Goal: Task Accomplishment & Management: Manage account settings

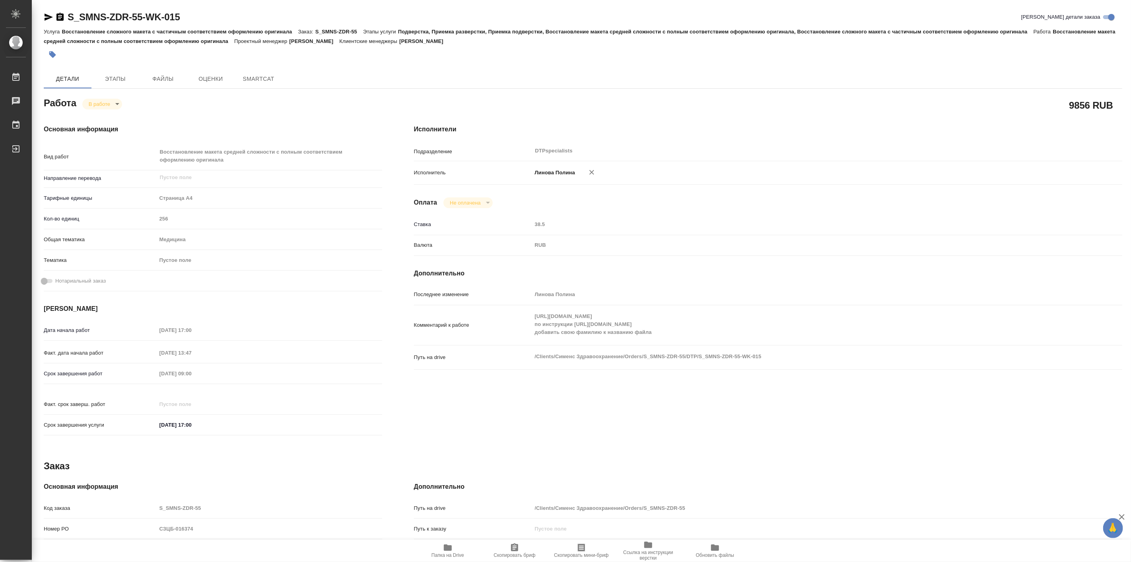
type textarea "x"
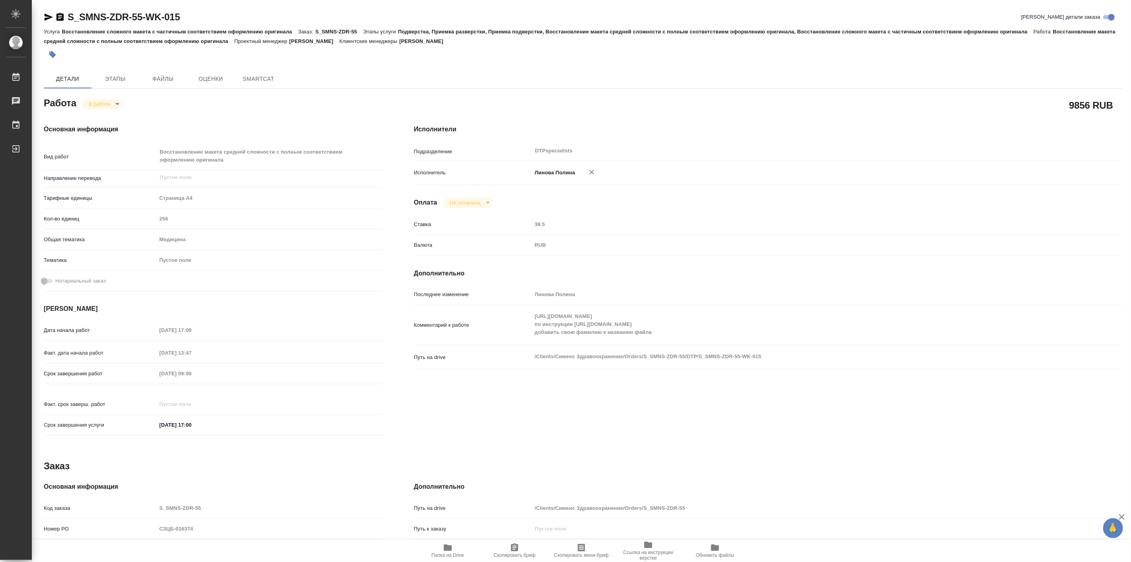
type textarea "x"
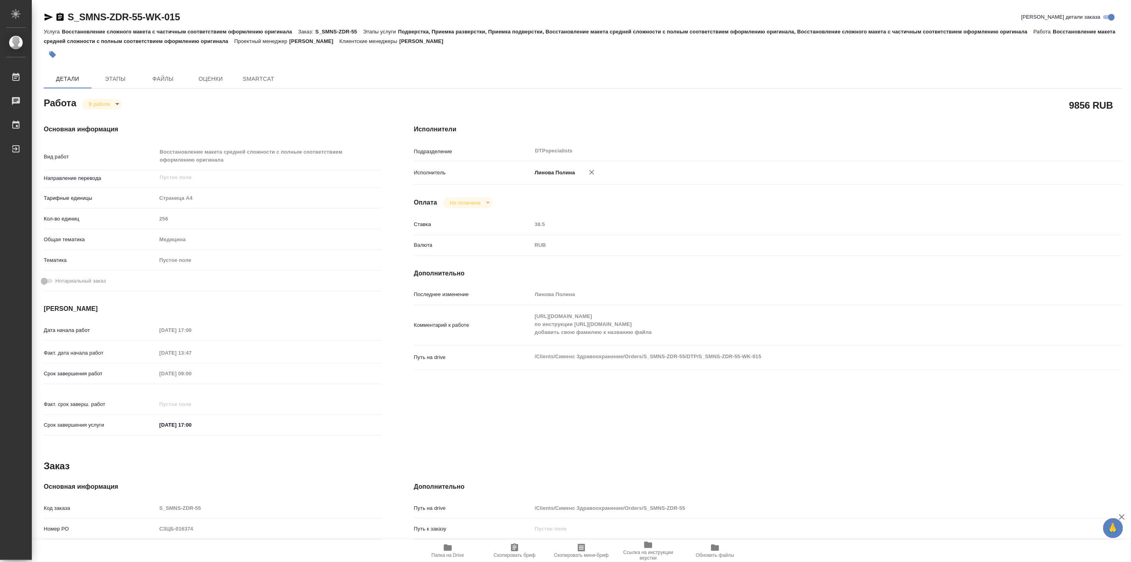
type textarea "x"
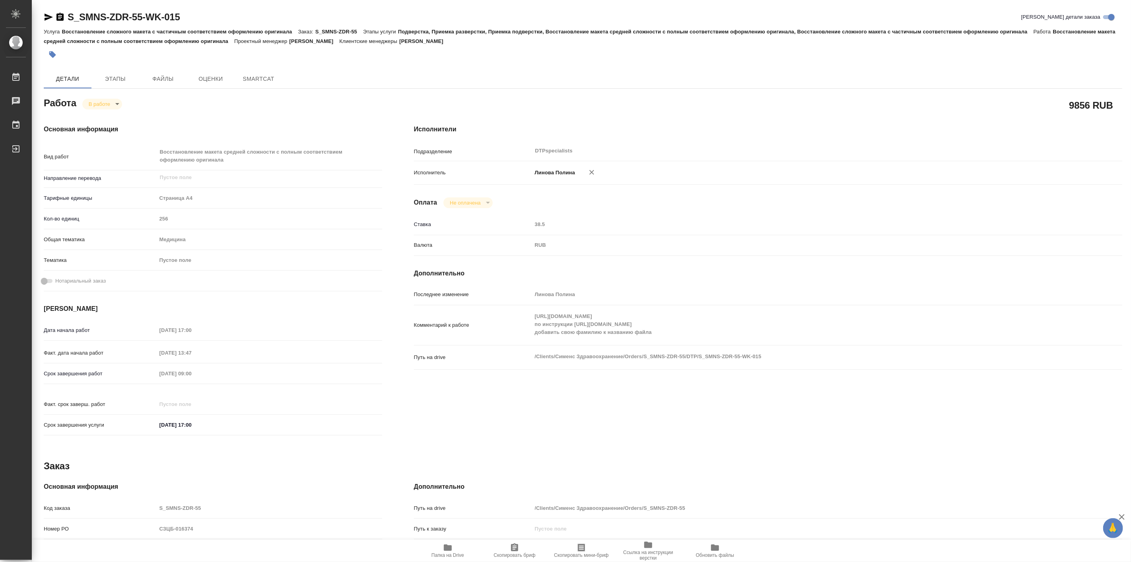
type textarea "x"
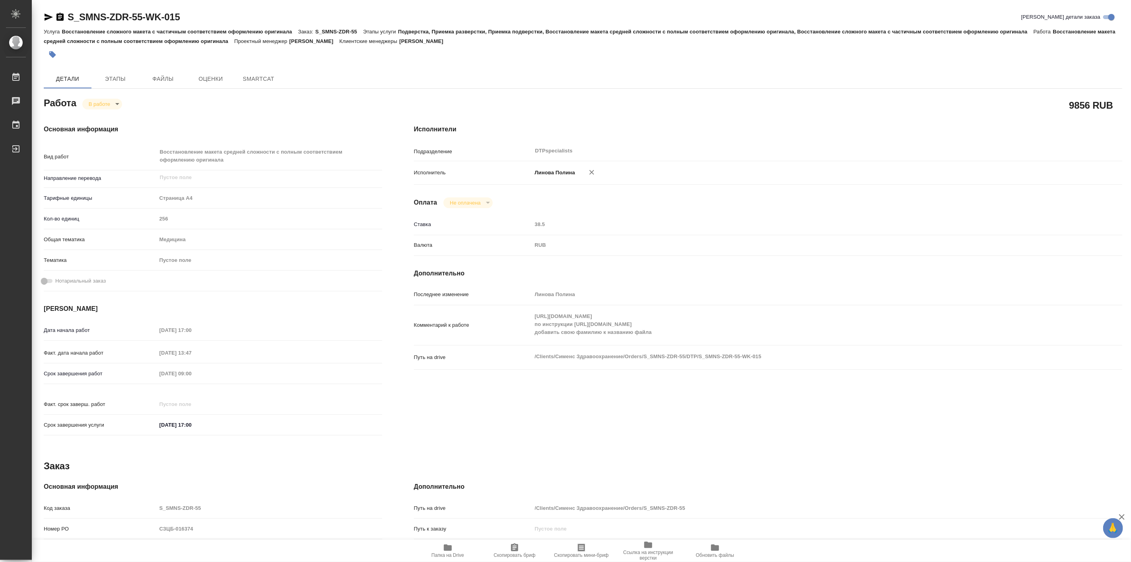
type textarea "x"
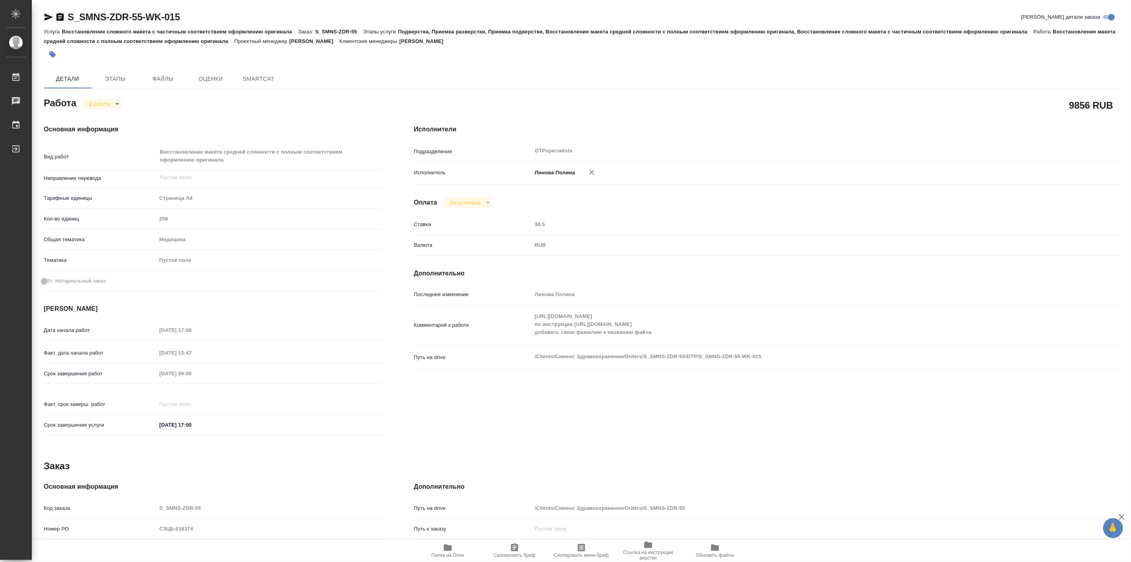
type textarea "x"
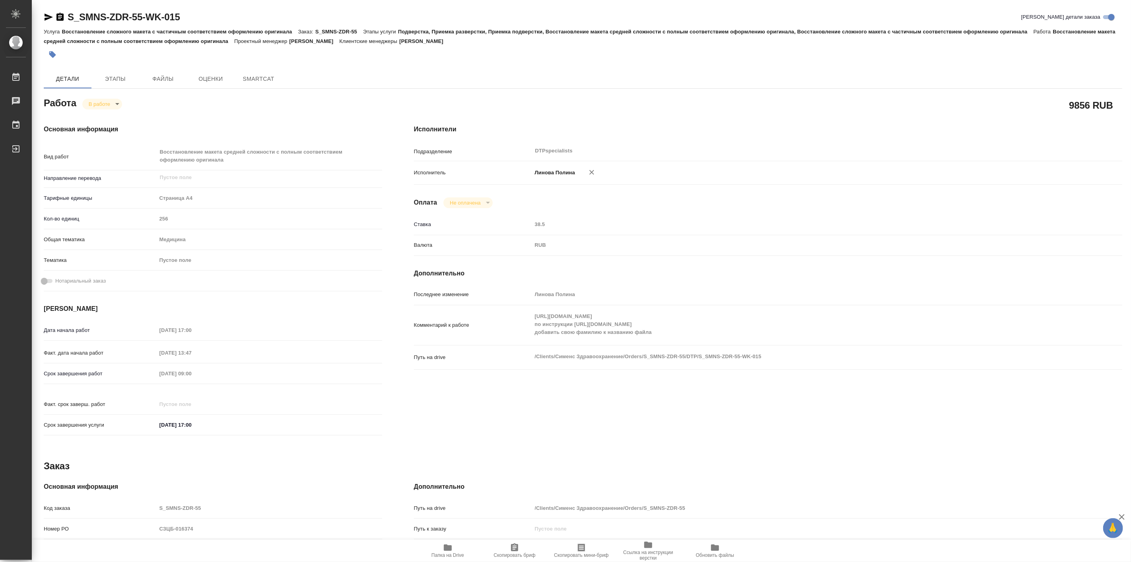
type textarea "x"
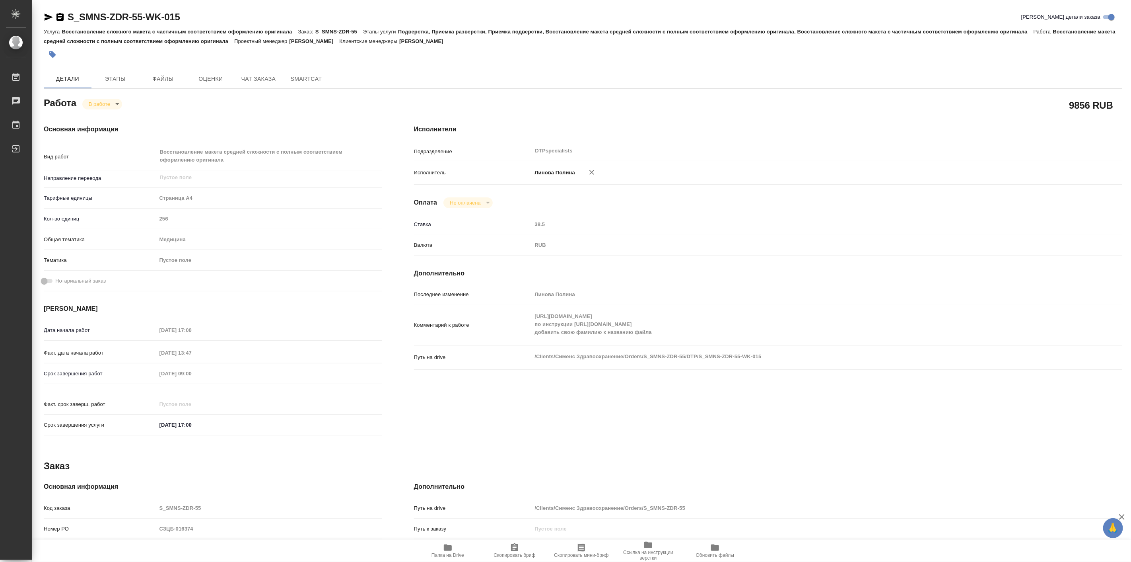
type textarea "x"
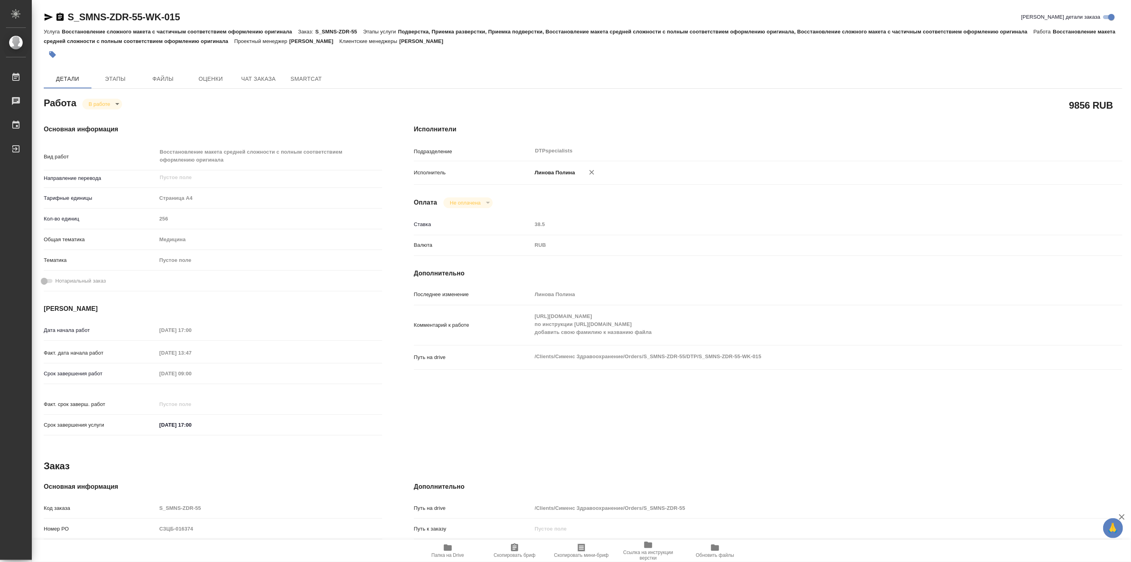
type textarea "x"
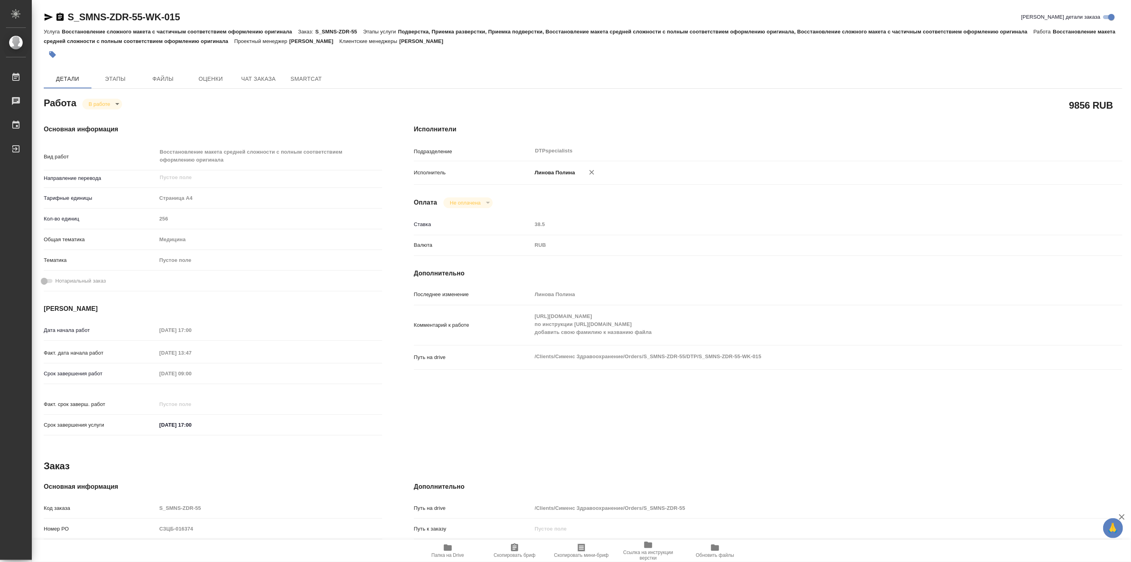
click at [447, 542] on button "Папка на Drive" at bounding box center [447, 550] width 67 height 22
type textarea "x"
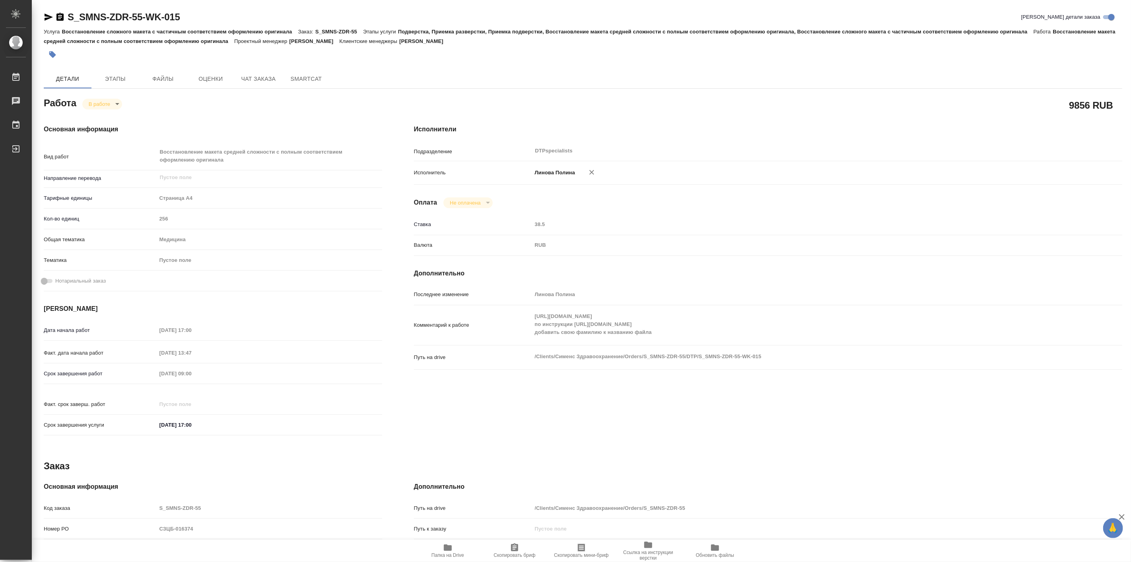
type textarea "x"
click at [105, 97] on div "Работа В работе inProgress" at bounding box center [213, 102] width 338 height 14
click at [105, 101] on body "🙏 .cls-1 fill:#fff; AWATERA Linova Polina Работы 0 Чаты График Выйти S_SMNS-ZDR…" at bounding box center [565, 281] width 1131 height 562
click at [112, 117] on button "Выполнен" at bounding box center [102, 117] width 29 height 9
type textarea "x"
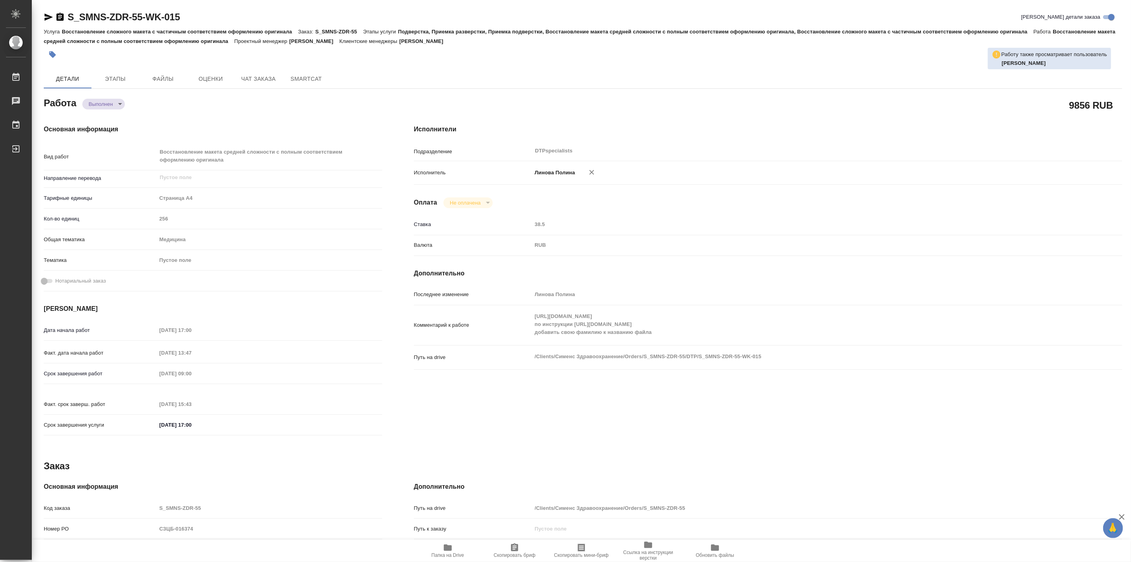
type textarea "x"
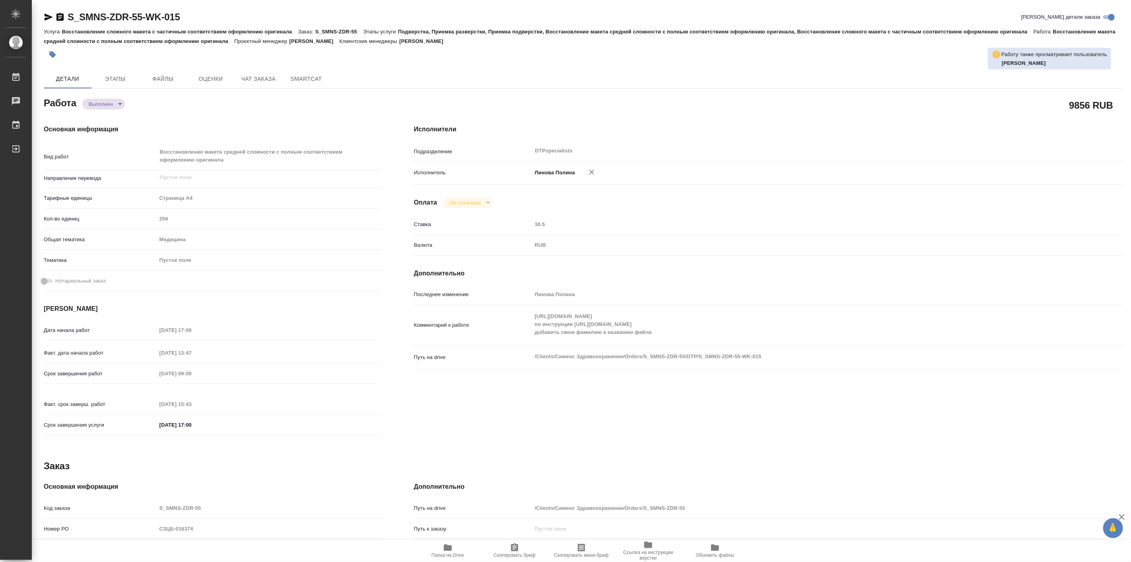
type textarea "x"
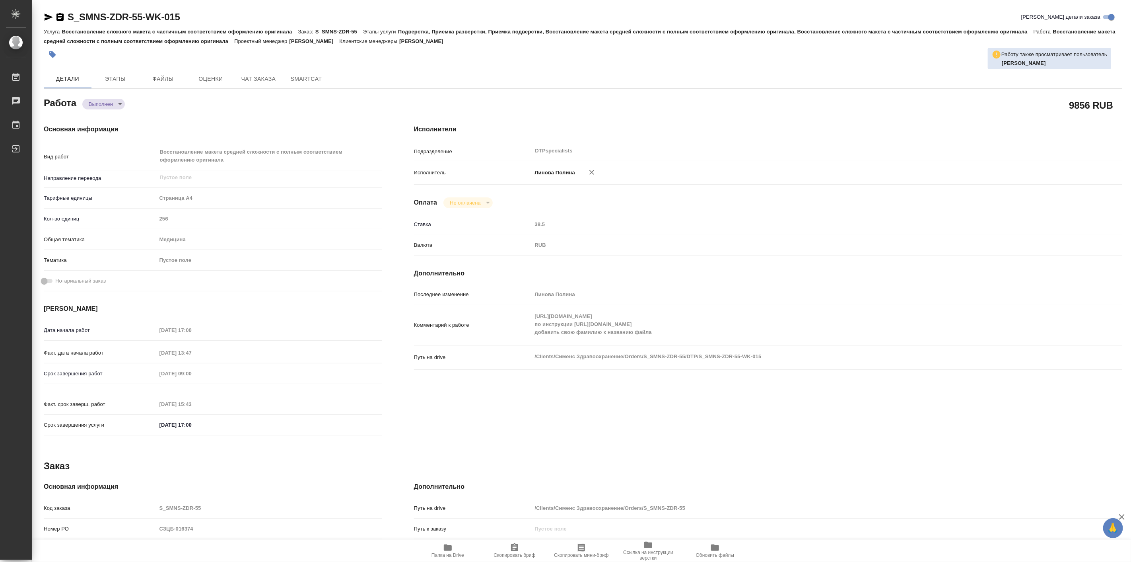
type textarea "x"
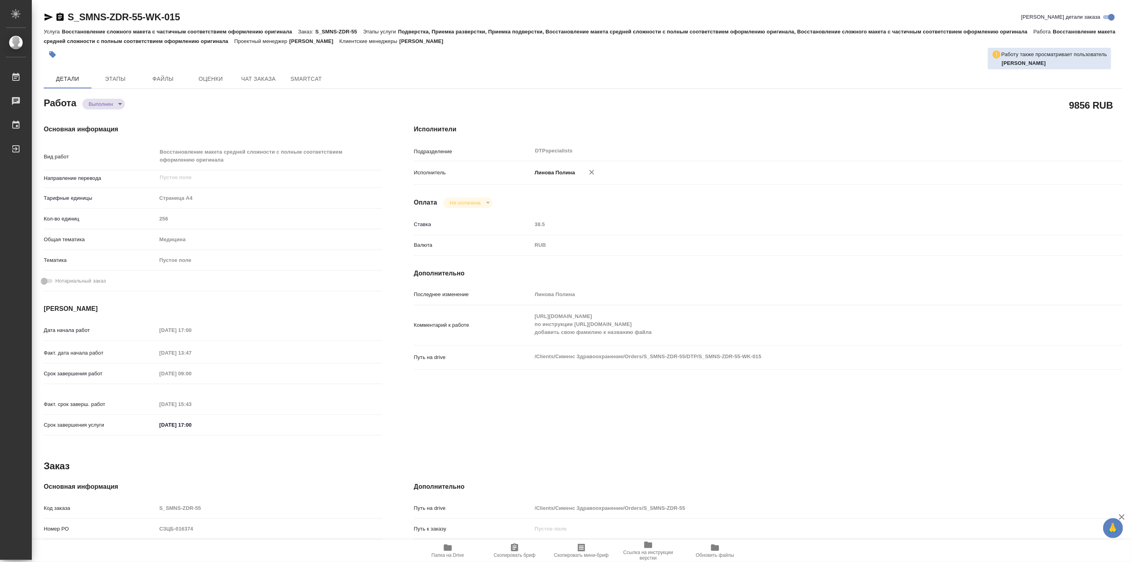
type textarea "x"
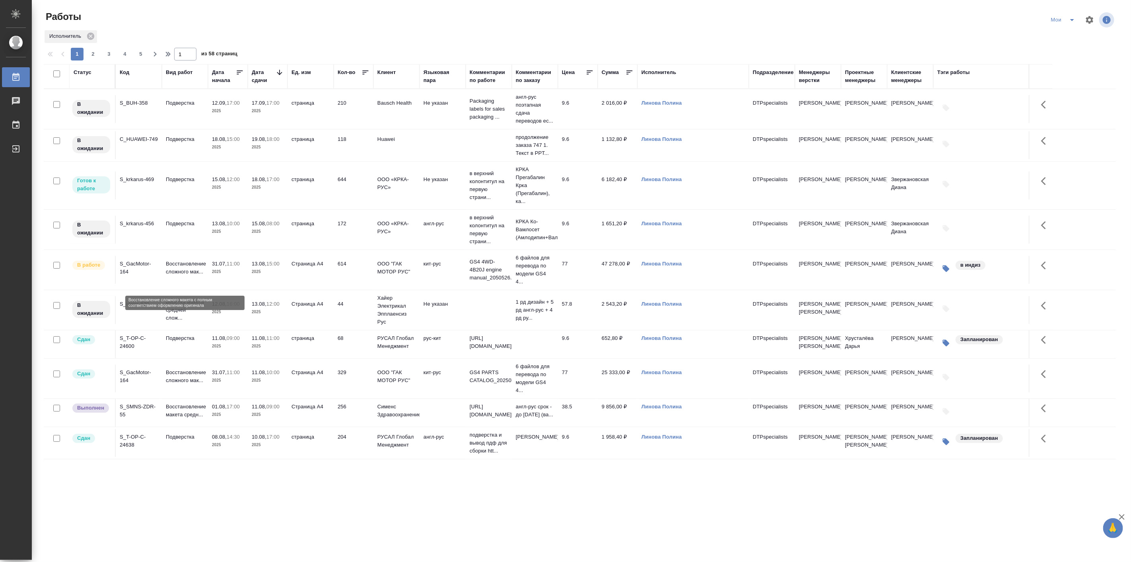
click at [176, 269] on p "Восстановление сложного мак..." at bounding box center [185, 268] width 38 height 16
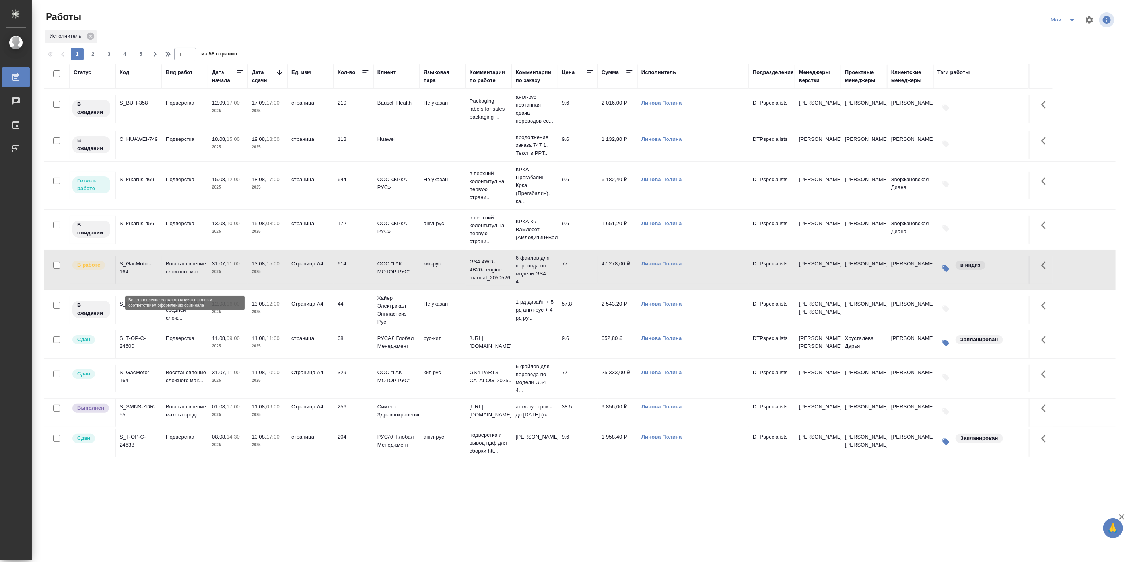
click at [179, 276] on p "Восстановление сложного мак..." at bounding box center [185, 268] width 38 height 16
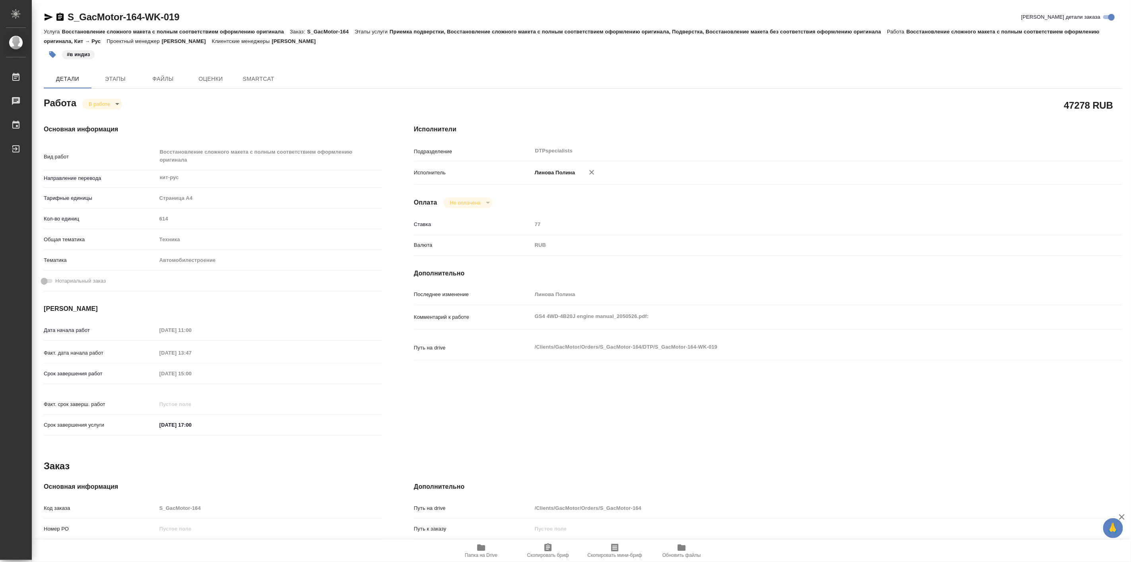
type textarea "x"
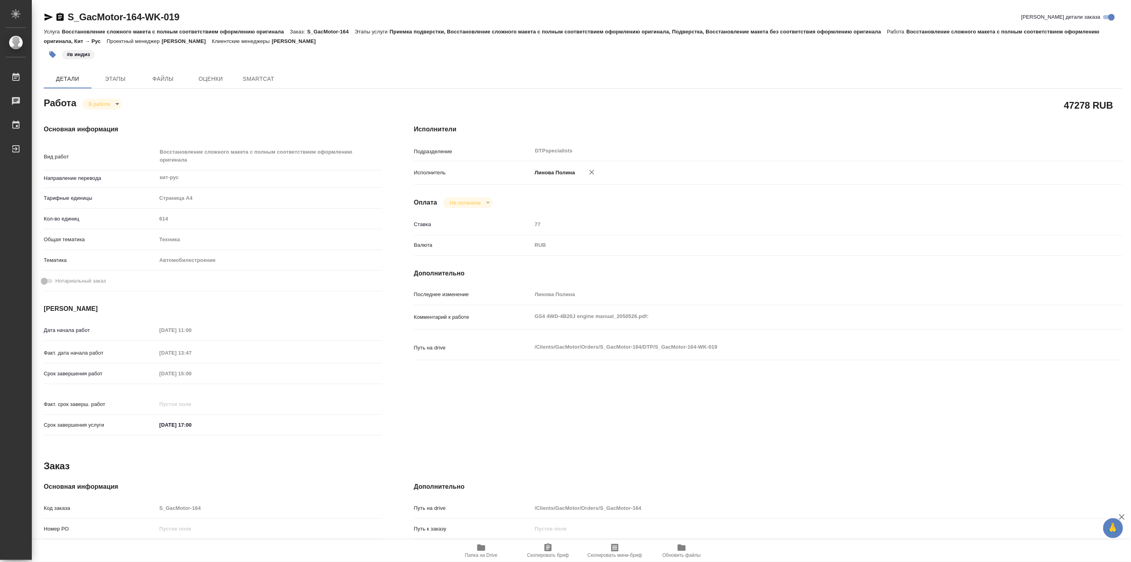
type textarea "x"
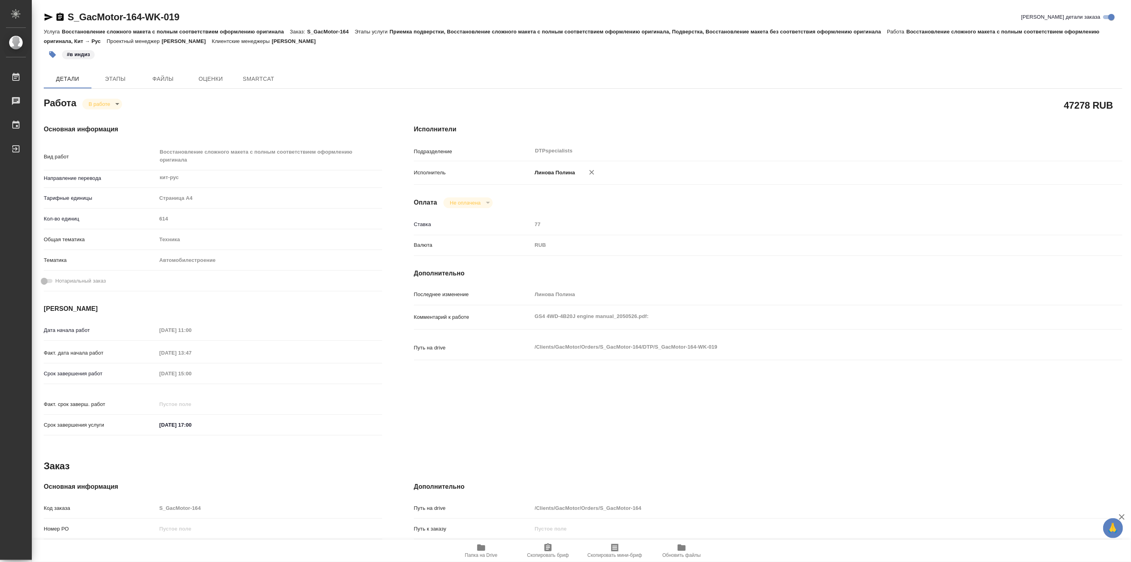
type textarea "x"
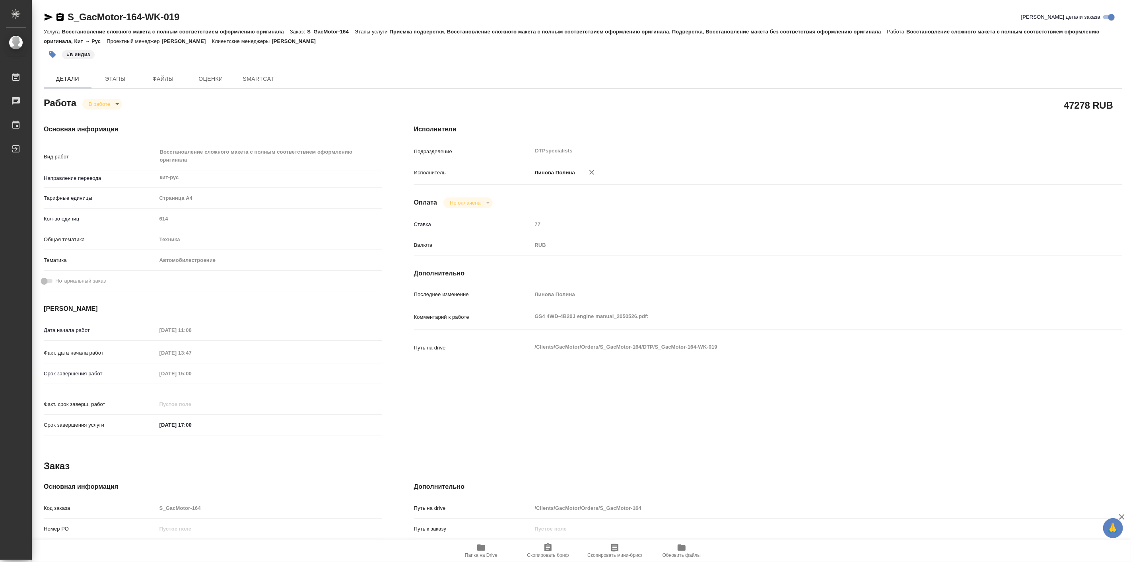
type textarea "x"
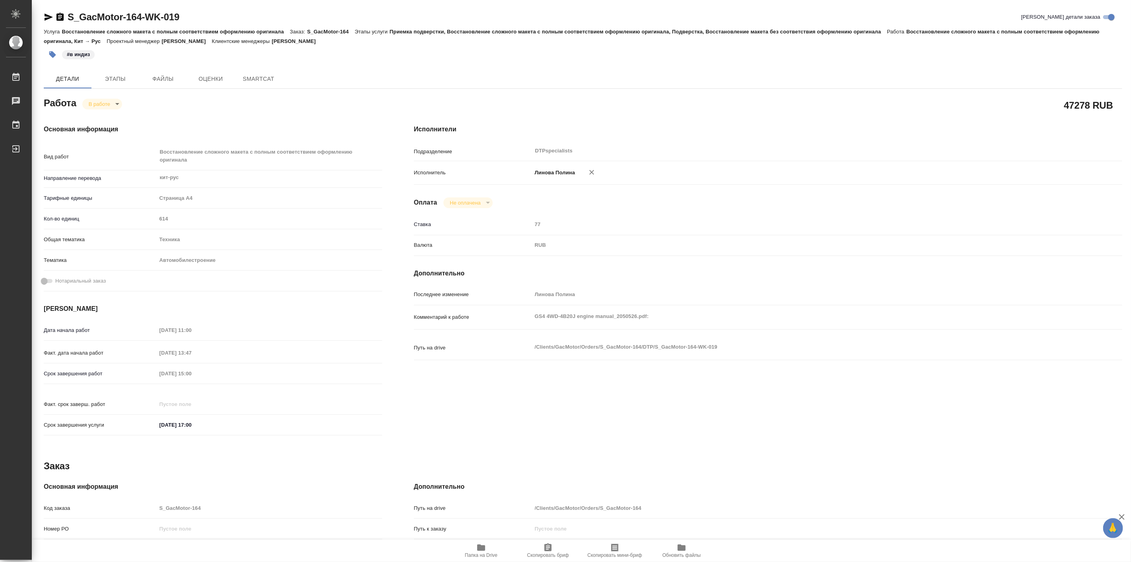
type textarea "x"
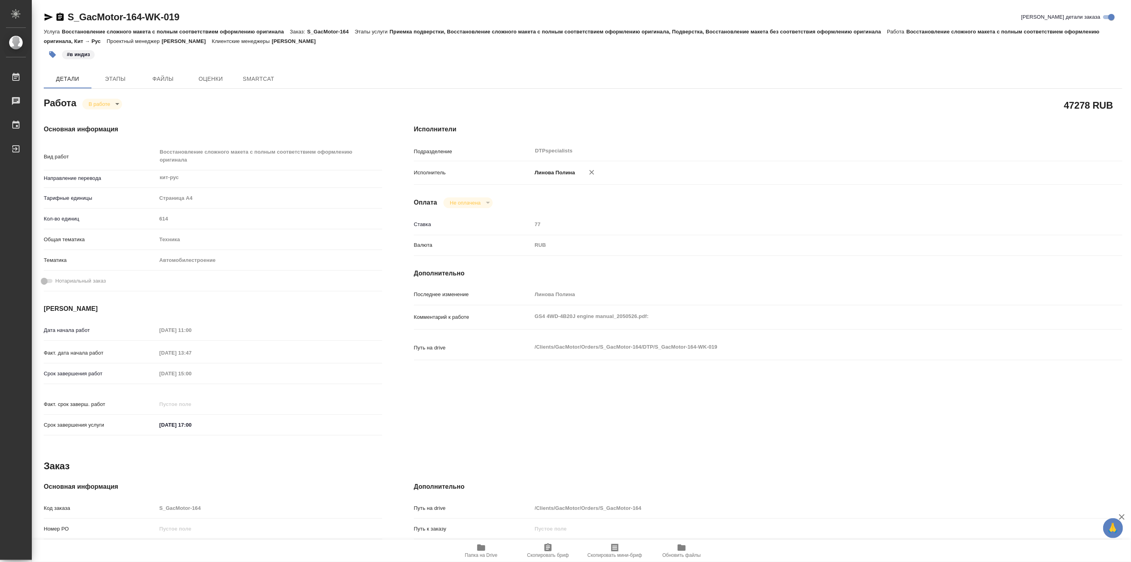
type textarea "x"
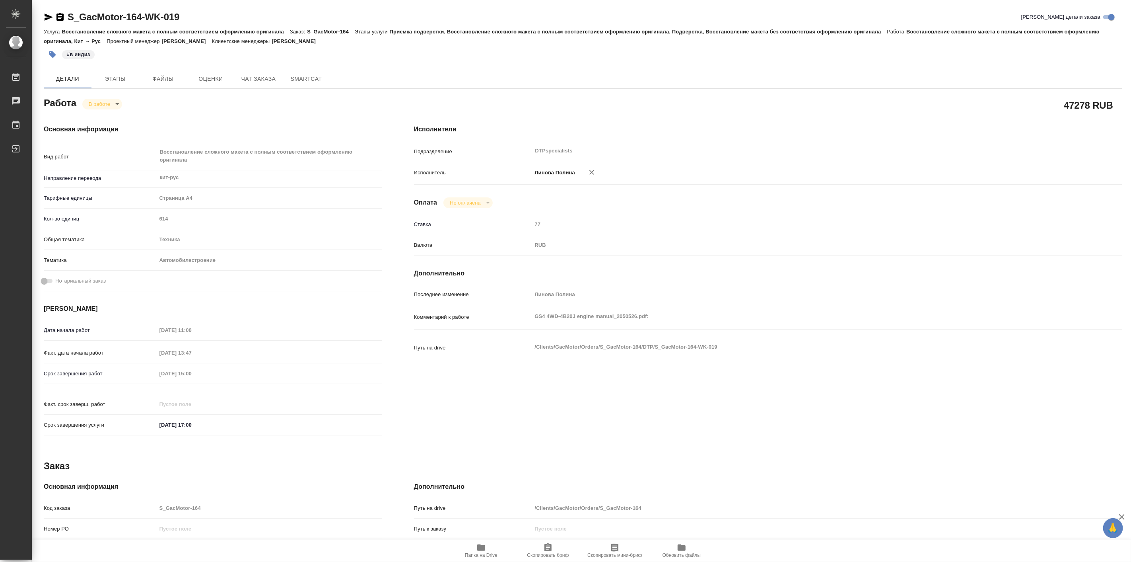
type textarea "x"
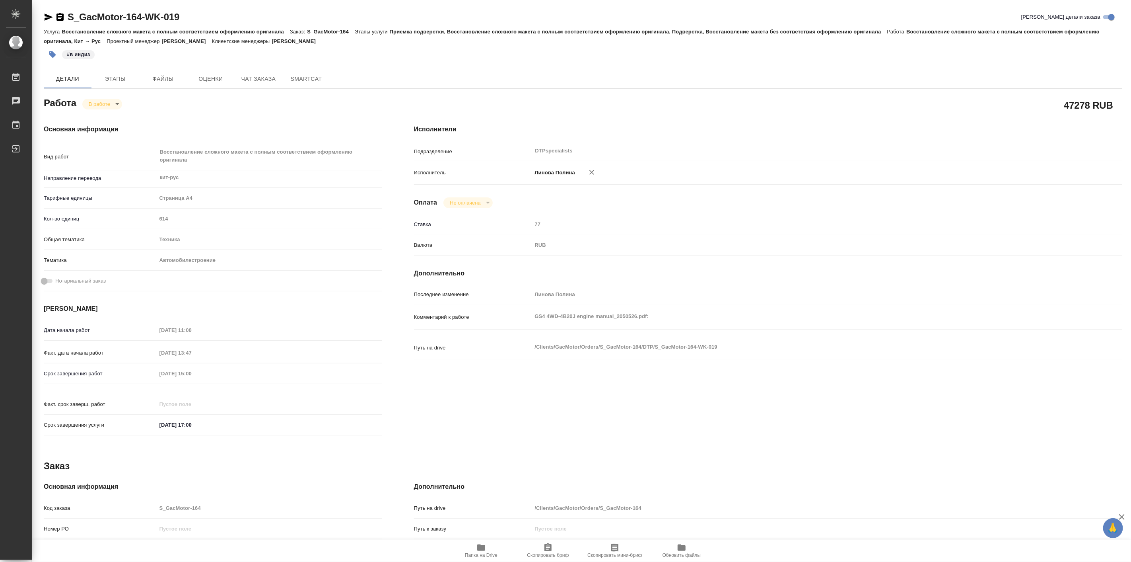
type textarea "x"
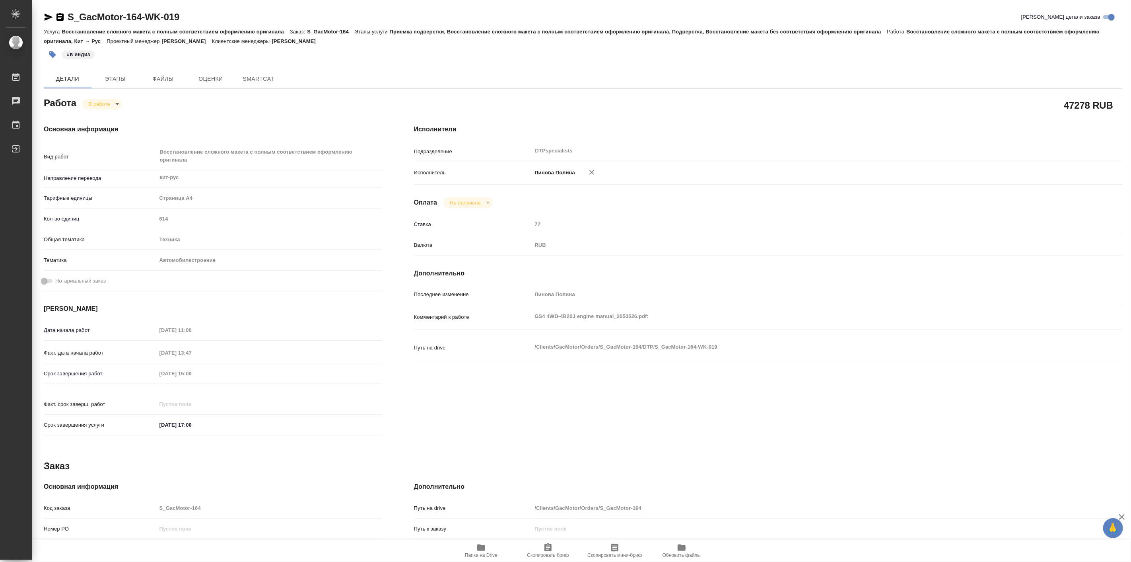
type textarea "x"
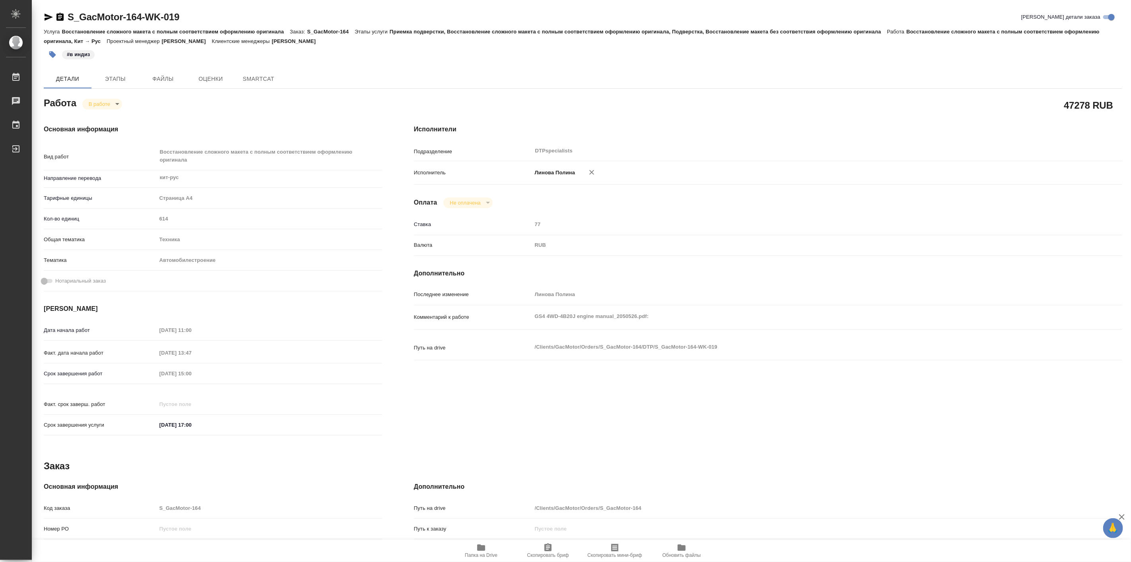
type textarea "x"
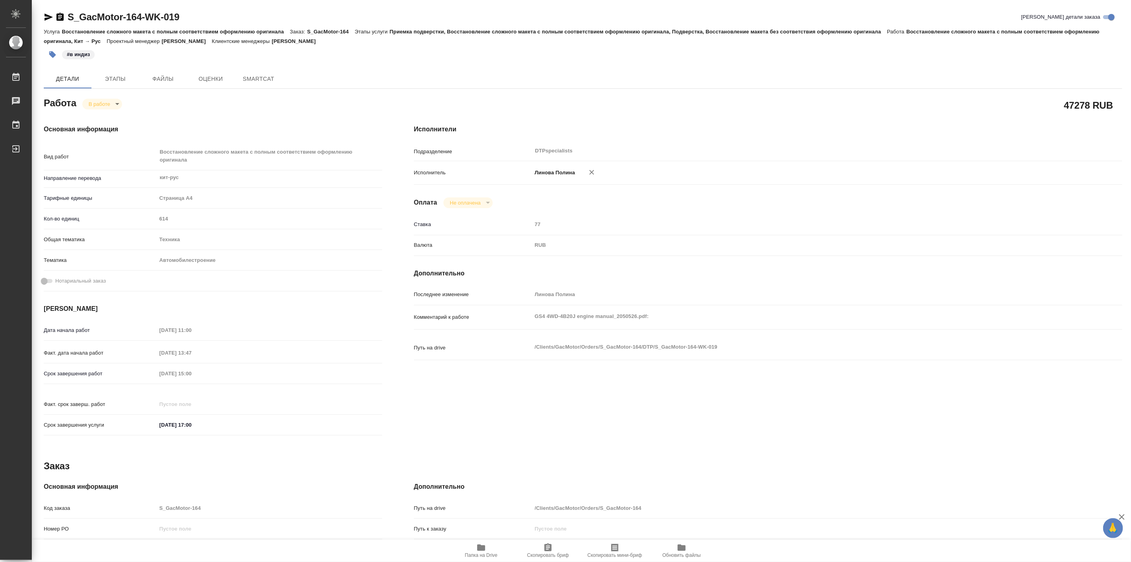
type textarea "x"
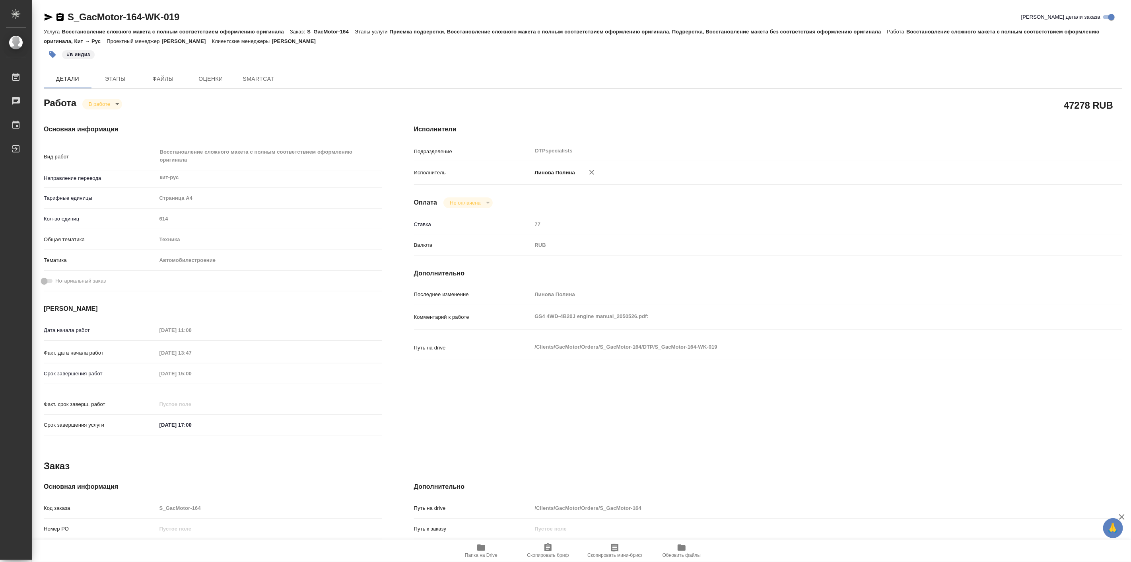
type textarea "x"
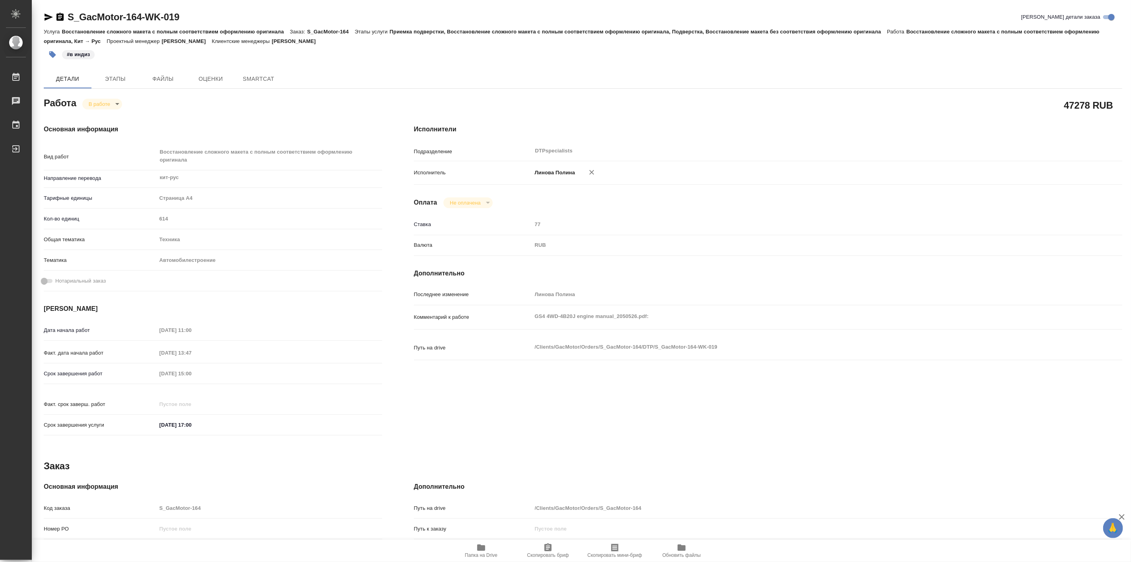
type textarea "x"
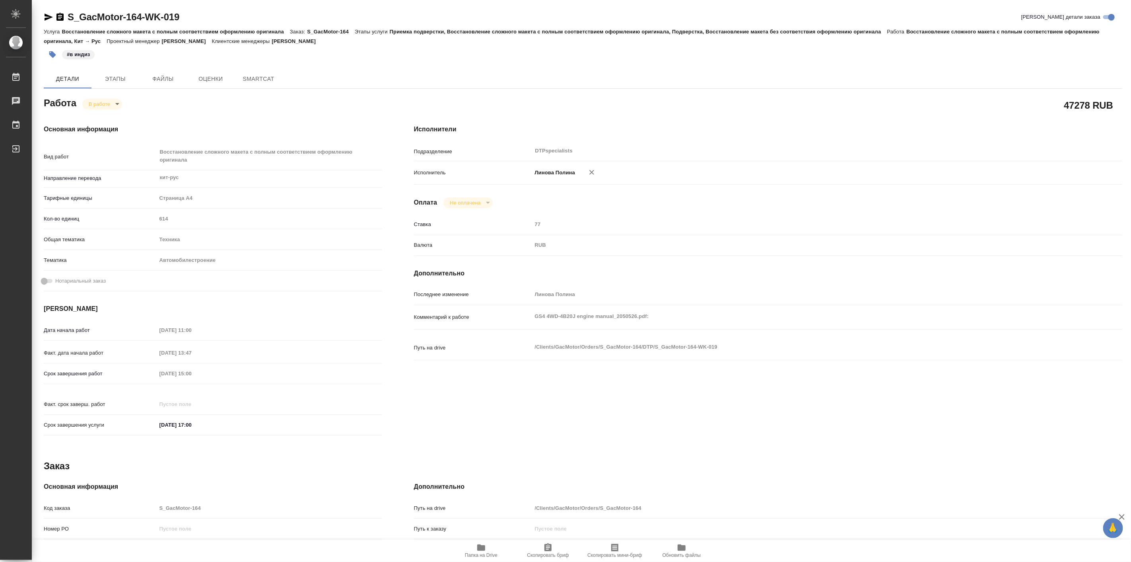
type textarea "x"
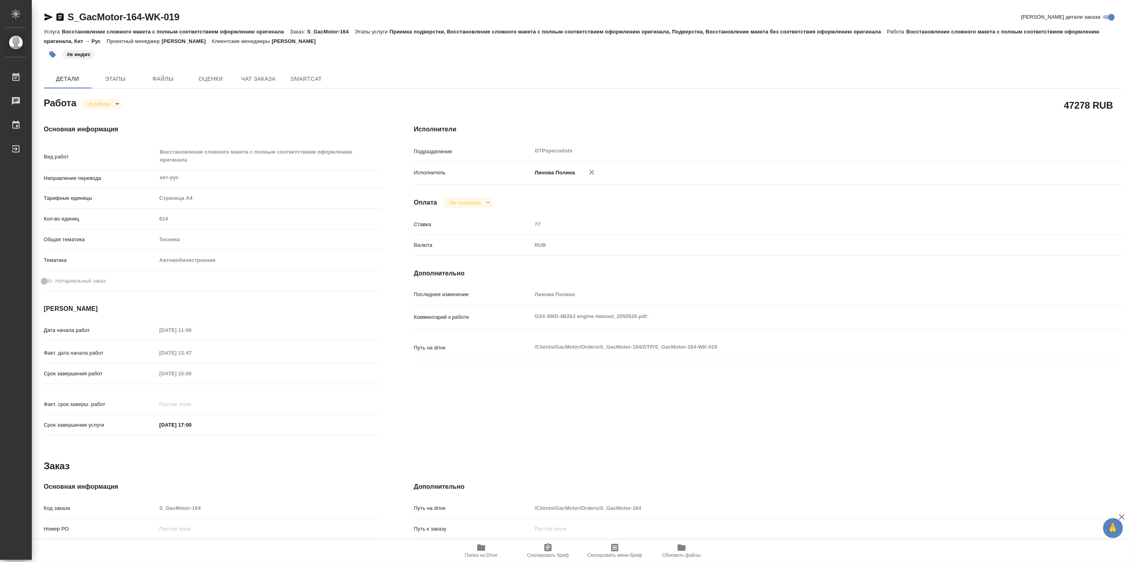
type textarea "x"
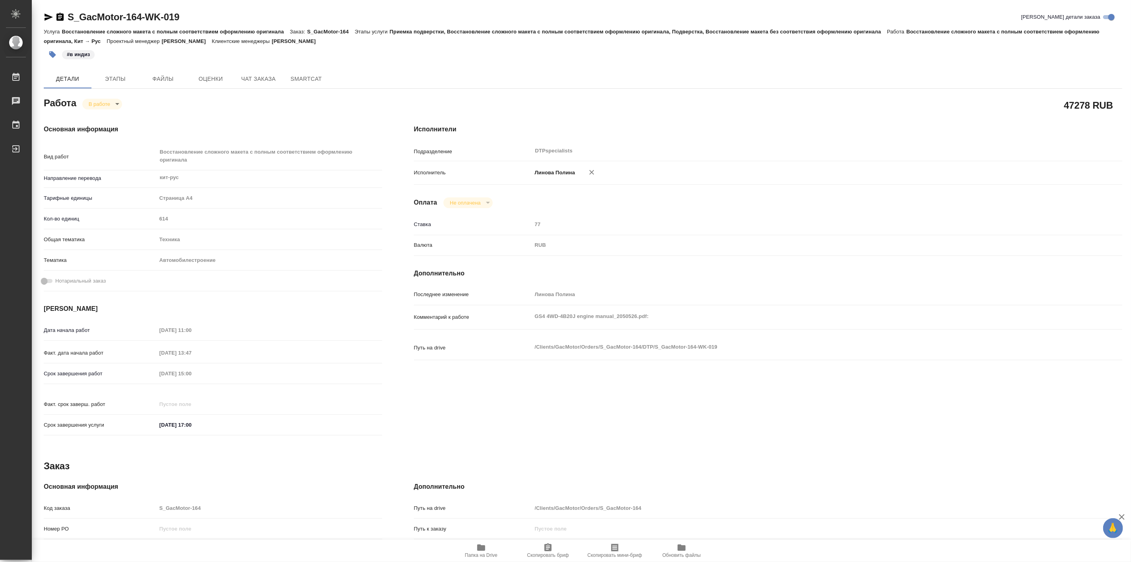
type textarea "x"
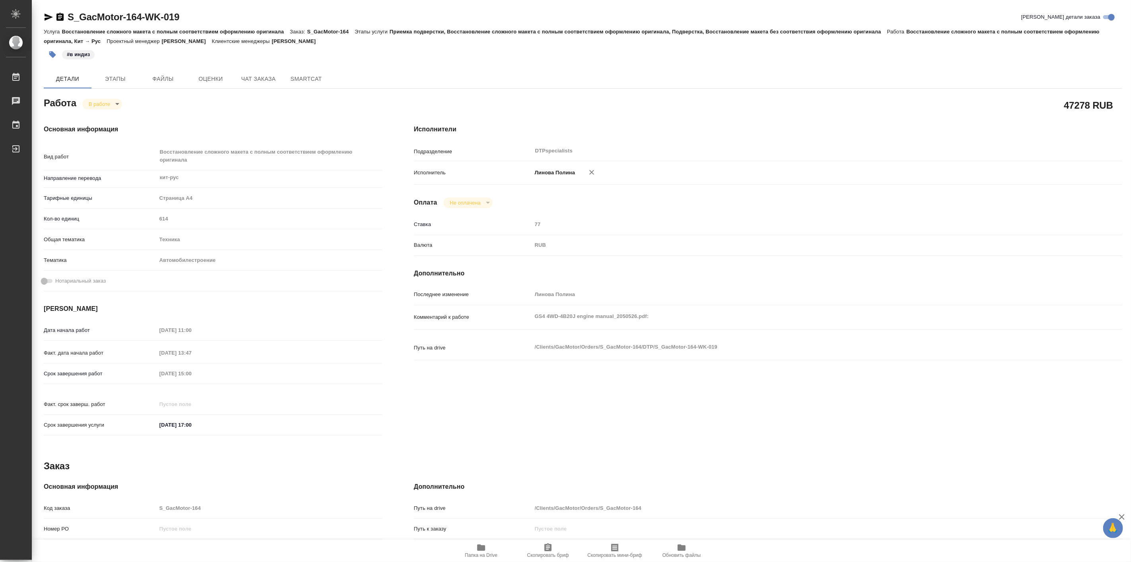
click at [482, 546] on icon "button" at bounding box center [481, 547] width 8 height 6
type textarea "x"
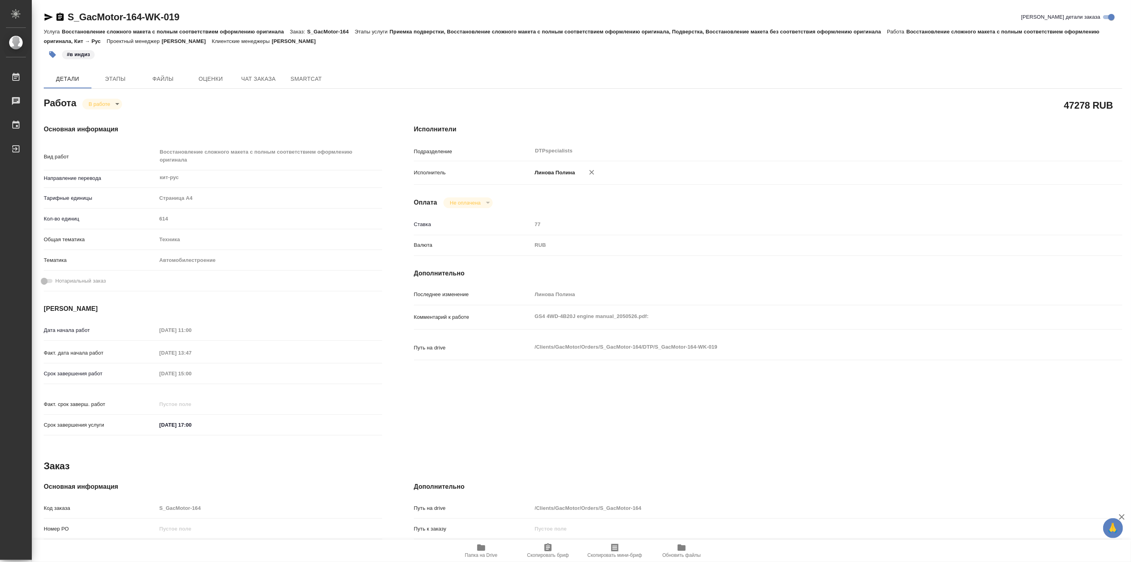
type textarea "x"
